Goal: Information Seeking & Learning: Check status

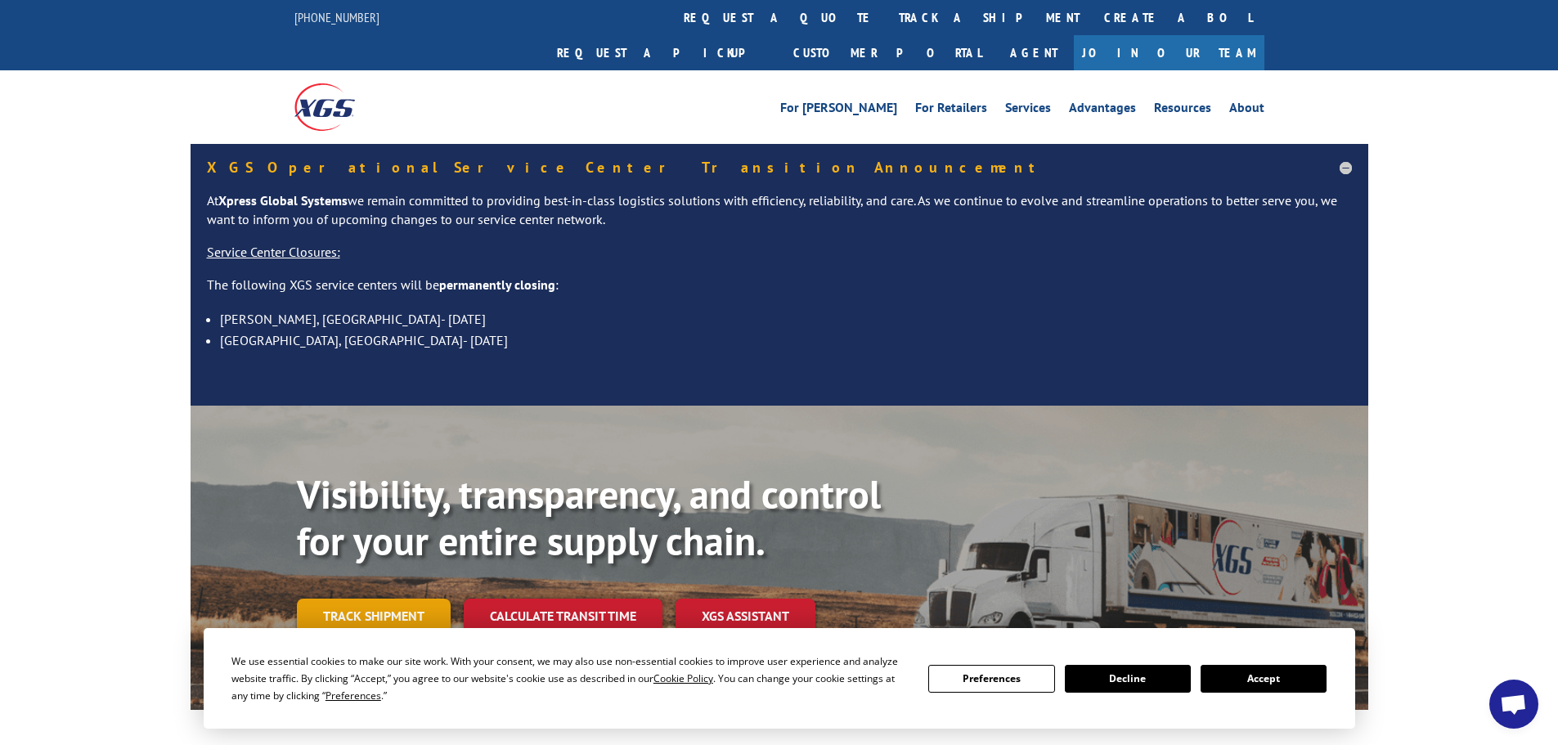
click at [361, 599] on link "Track shipment" at bounding box center [374, 616] width 154 height 34
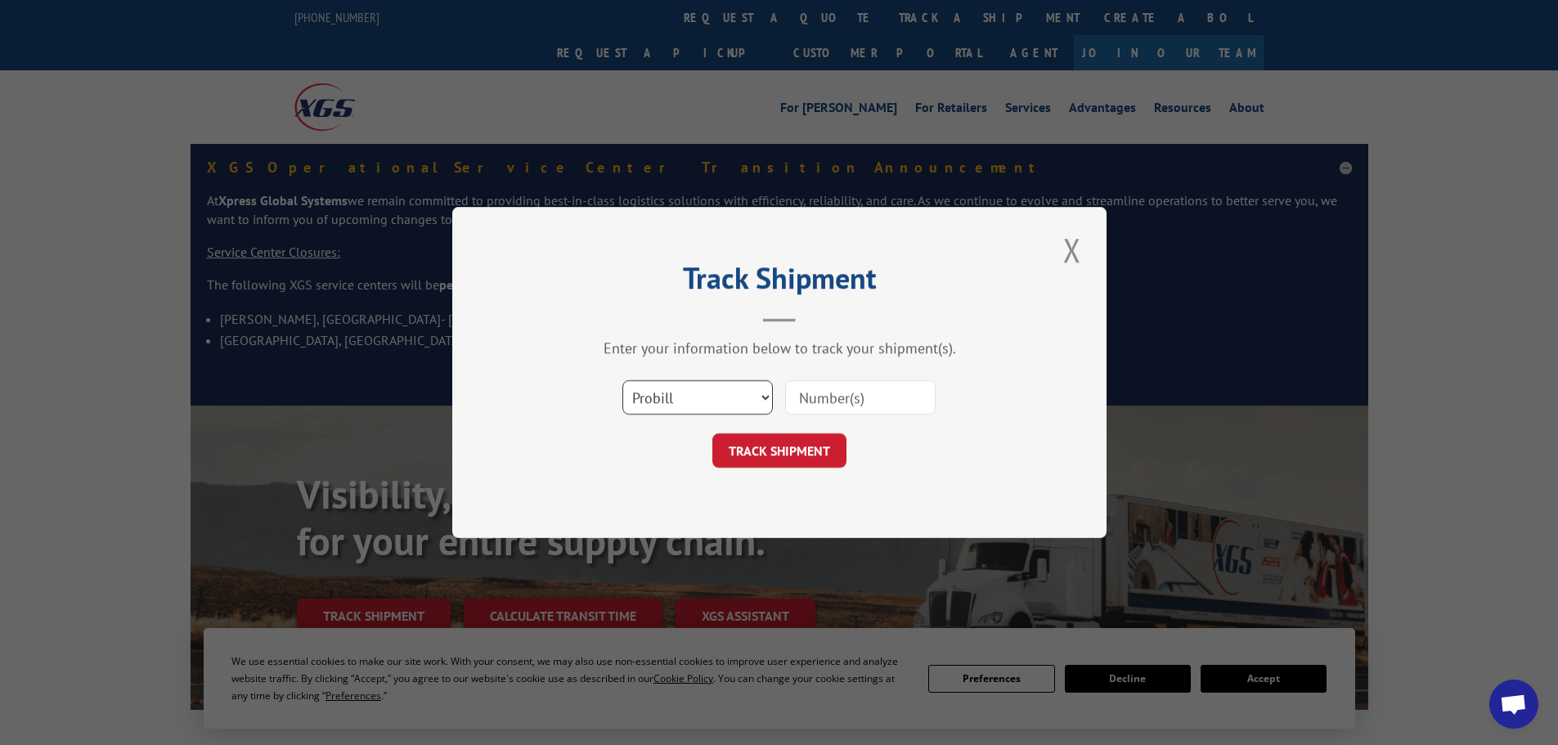
click at [687, 402] on select "Select category... Probill BOL PO" at bounding box center [698, 397] width 151 height 34
select select "bol"
click at [623, 380] on select "Select category... Probill BOL PO" at bounding box center [698, 397] width 151 height 34
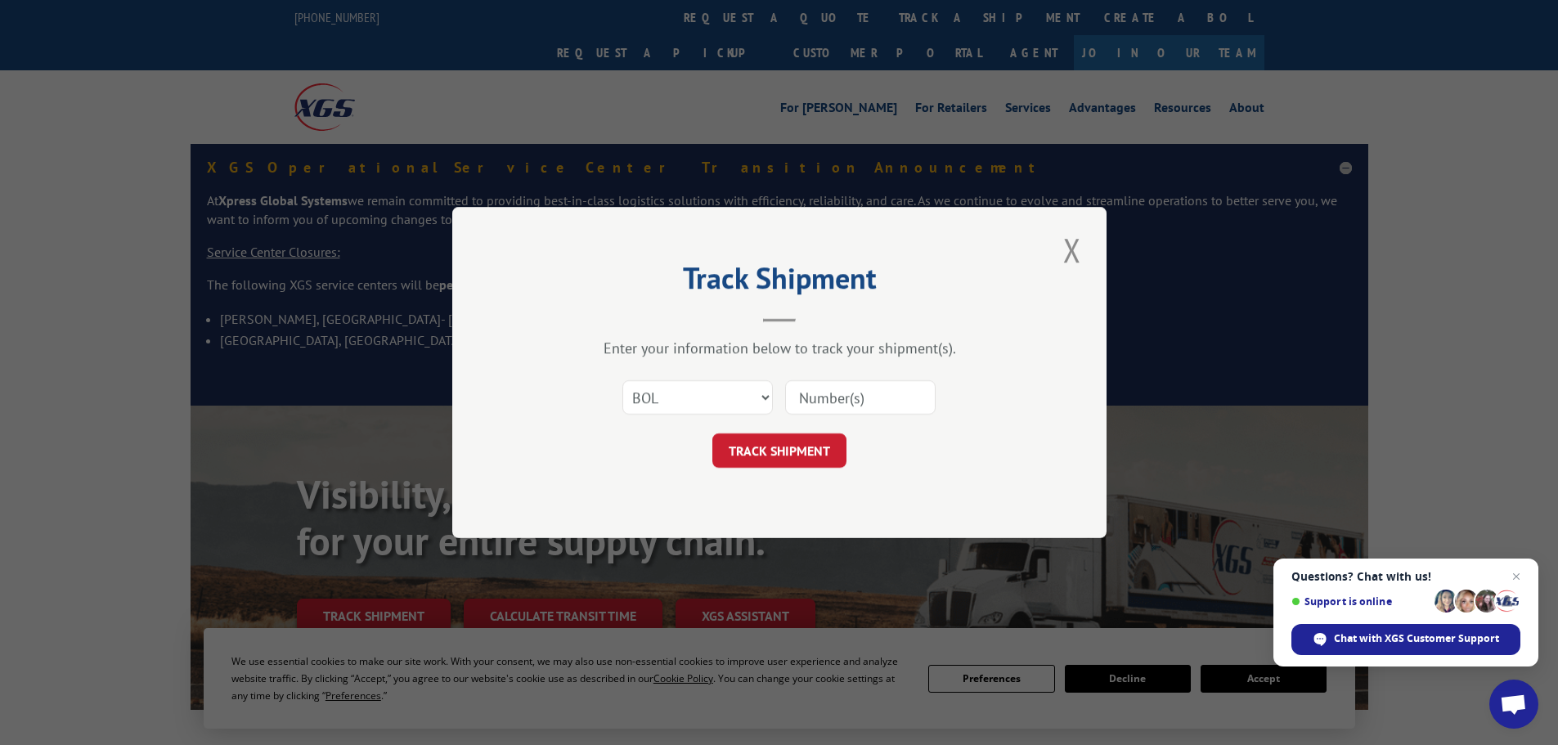
click at [792, 403] on input at bounding box center [860, 397] width 151 height 34
paste input "423957"
type input "423957"
click at [783, 461] on button "TRACK SHIPMENT" at bounding box center [780, 451] width 134 height 34
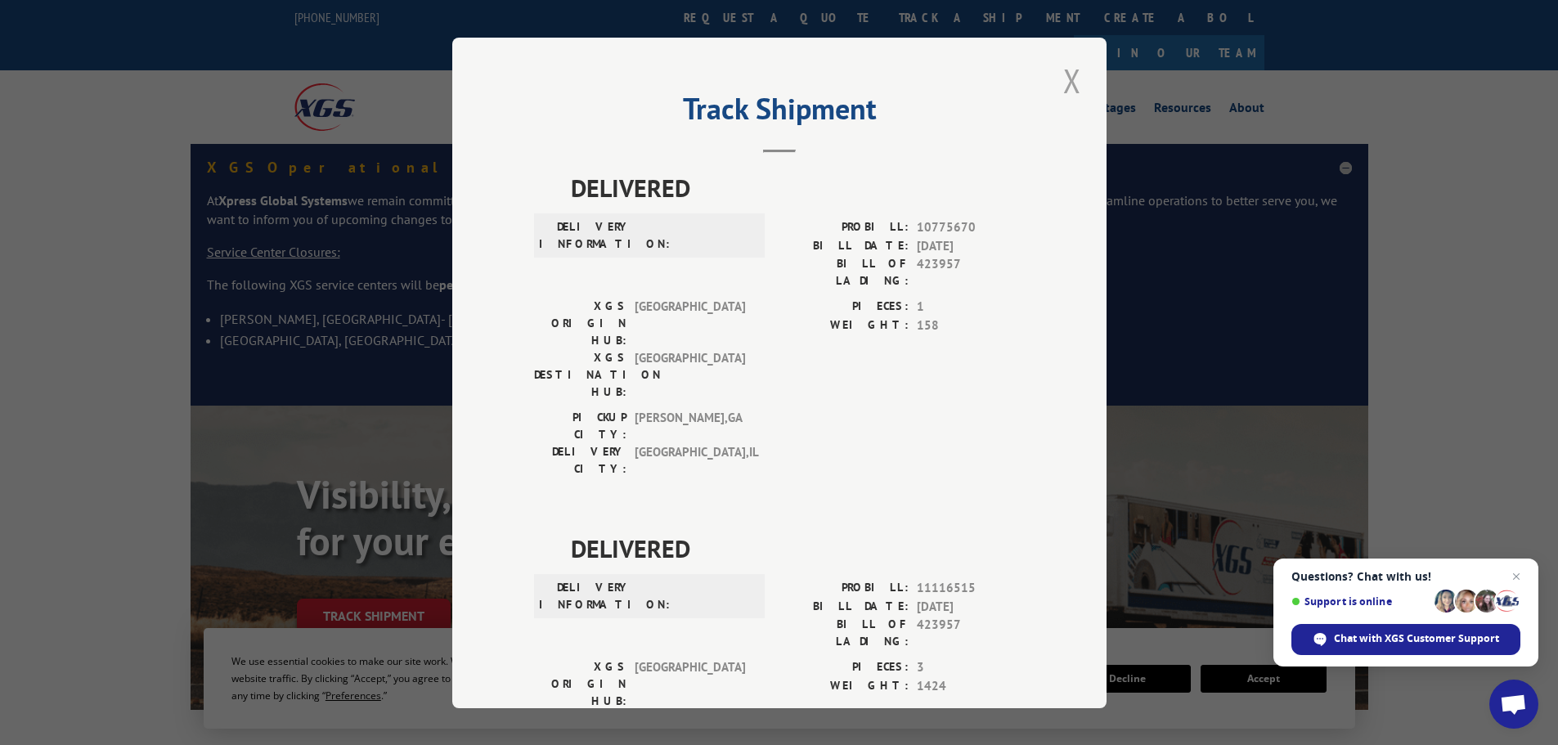
click at [1062, 86] on button "Close modal" at bounding box center [1073, 80] width 28 height 45
